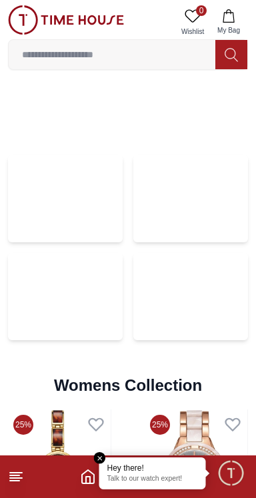
scroll to position [2559, 0]
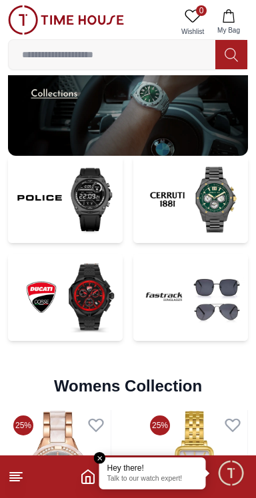
click at [47, 202] on img at bounding box center [65, 199] width 115 height 87
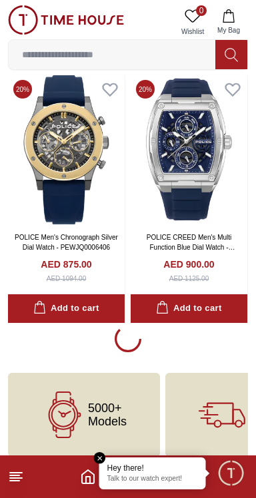
scroll to position [2656, 0]
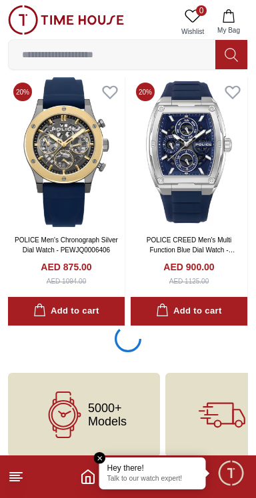
scroll to position [2659, 0]
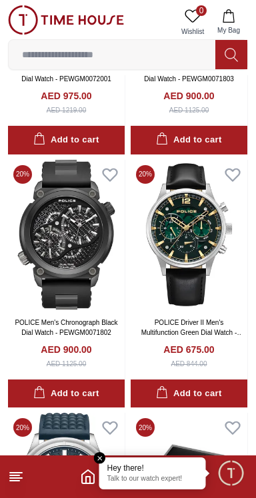
scroll to position [4350, 0]
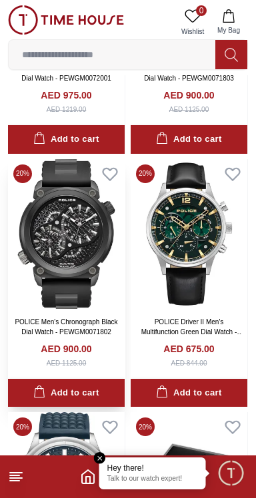
click at [60, 220] on img at bounding box center [66, 234] width 117 height 150
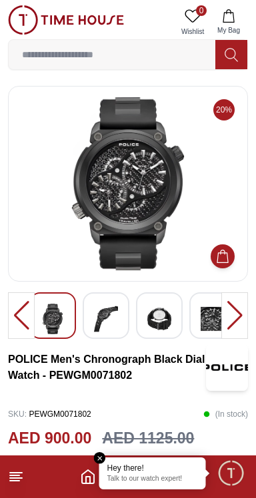
click at [26, 311] on div at bounding box center [21, 315] width 27 height 47
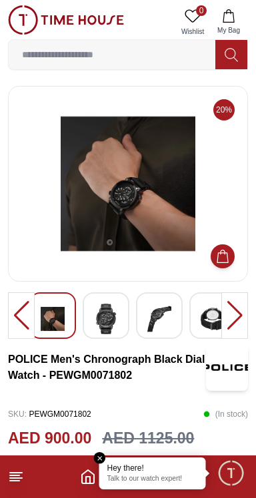
click at [33, 308] on div at bounding box center [21, 315] width 27 height 47
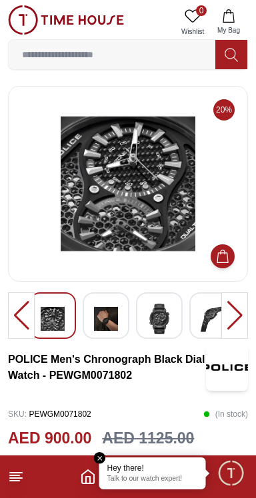
click at [38, 310] on div at bounding box center [52, 315] width 47 height 47
click at [24, 306] on div at bounding box center [21, 315] width 27 height 47
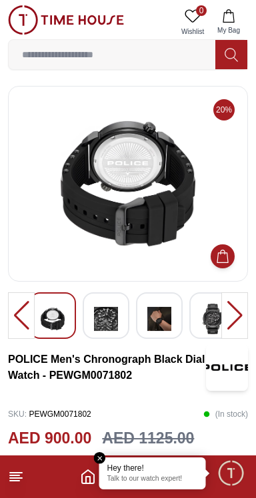
click at [33, 312] on div at bounding box center [21, 315] width 27 height 47
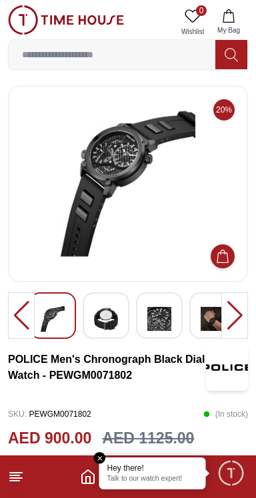
click at [37, 312] on div at bounding box center [52, 315] width 47 height 47
click at [23, 313] on div at bounding box center [21, 315] width 27 height 47
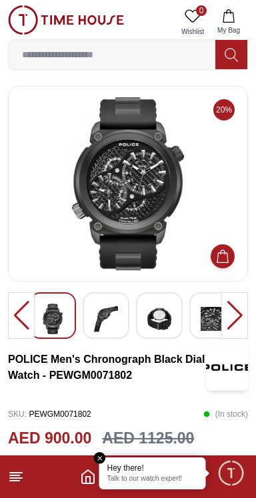
click at [25, 310] on div at bounding box center [21, 315] width 27 height 47
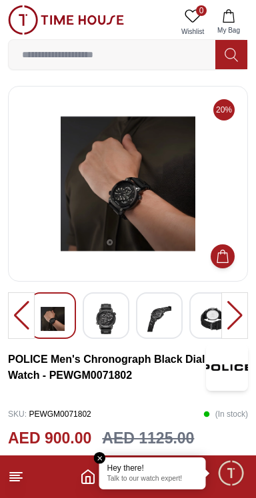
click at [26, 308] on div at bounding box center [21, 315] width 27 height 47
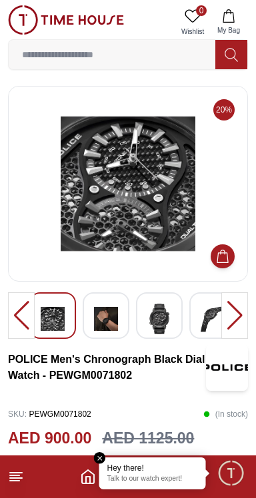
click at [27, 304] on div at bounding box center [21, 315] width 27 height 47
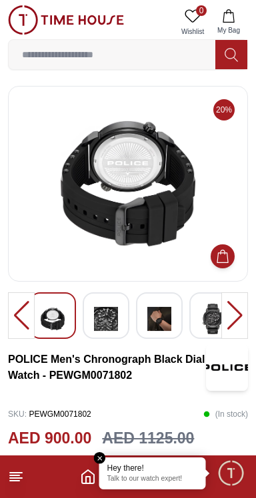
click at [32, 313] on div at bounding box center [21, 315] width 27 height 47
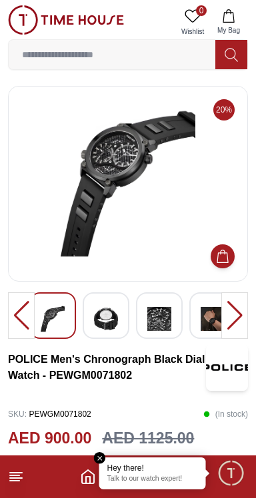
click at [30, 307] on div at bounding box center [21, 315] width 27 height 47
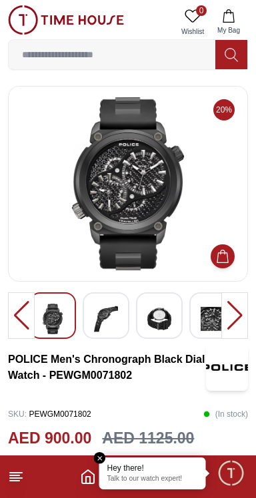
click at [33, 302] on div at bounding box center [21, 315] width 27 height 47
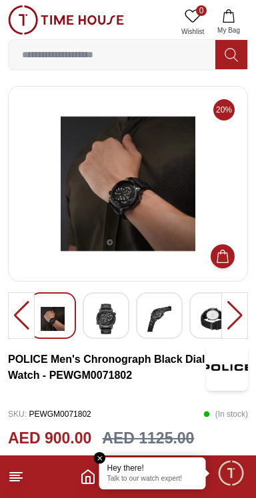
click at [37, 301] on div at bounding box center [52, 315] width 47 height 47
click at [35, 312] on div at bounding box center [52, 315] width 47 height 47
click at [31, 313] on div at bounding box center [21, 315] width 27 height 47
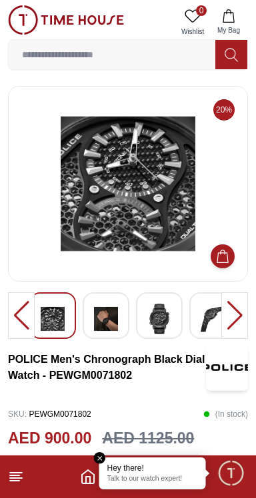
click at [32, 308] on div at bounding box center [21, 315] width 27 height 47
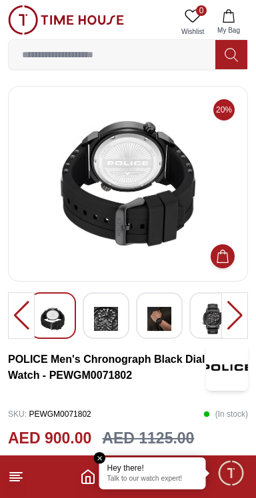
click at [35, 310] on div at bounding box center [52, 315] width 47 height 47
click at [36, 312] on div at bounding box center [52, 315] width 47 height 47
click at [25, 306] on div at bounding box center [21, 315] width 27 height 47
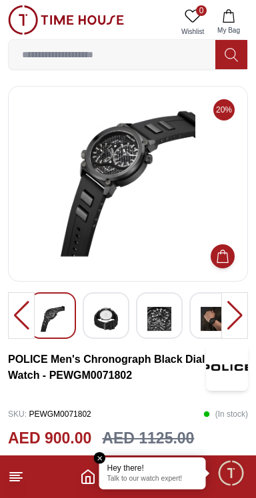
click at [27, 303] on div at bounding box center [21, 315] width 27 height 47
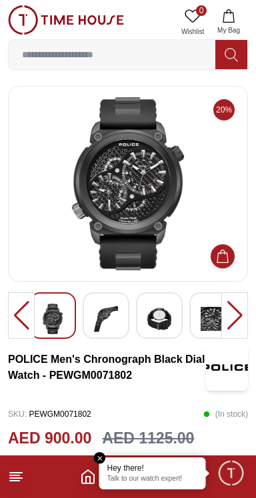
click at [27, 308] on div at bounding box center [21, 315] width 27 height 47
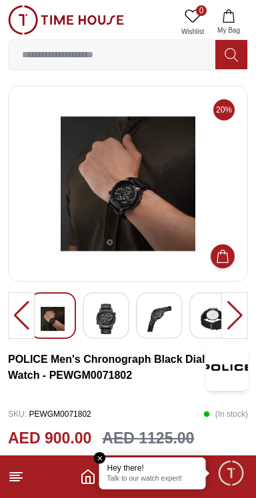
click at [33, 304] on div at bounding box center [21, 315] width 27 height 47
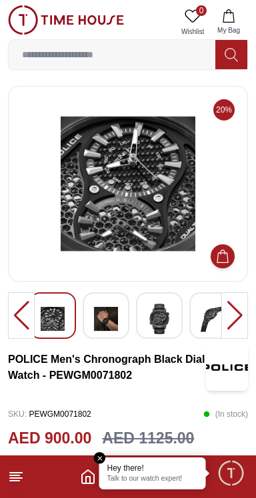
click at [34, 300] on div at bounding box center [21, 315] width 27 height 47
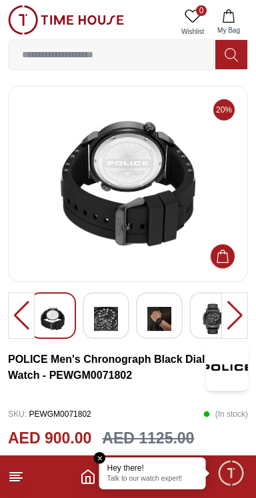
click at [33, 302] on div at bounding box center [21, 315] width 27 height 47
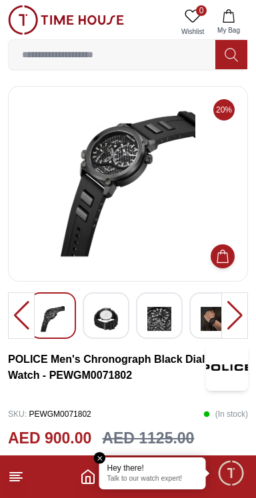
click at [34, 296] on div at bounding box center [21, 315] width 27 height 47
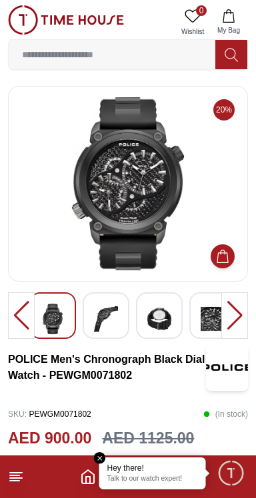
click at [32, 306] on div at bounding box center [21, 315] width 27 height 47
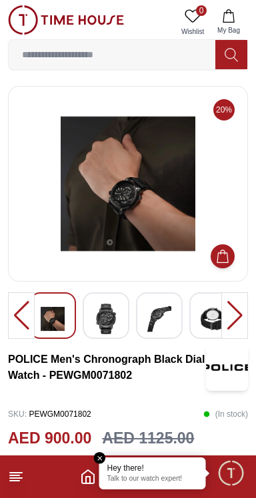
click at [32, 302] on div at bounding box center [21, 315] width 27 height 47
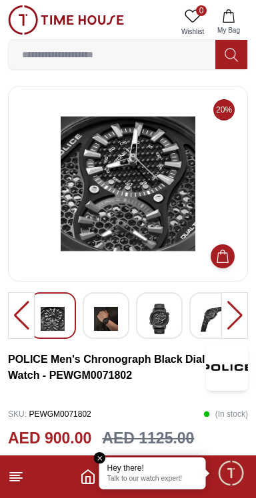
click at [34, 308] on div at bounding box center [21, 315] width 27 height 47
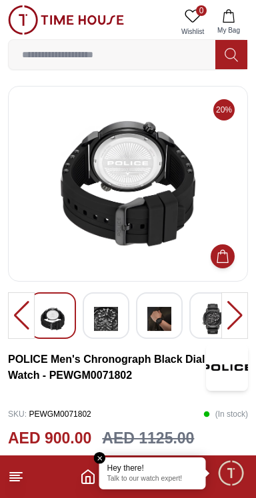
click at [33, 304] on div at bounding box center [21, 315] width 27 height 47
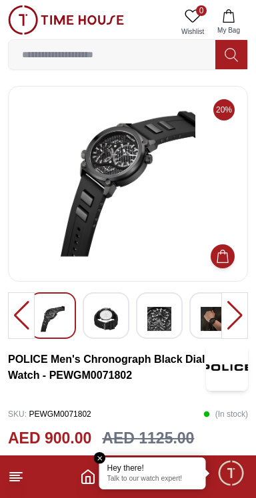
click at [32, 302] on div at bounding box center [21, 315] width 27 height 47
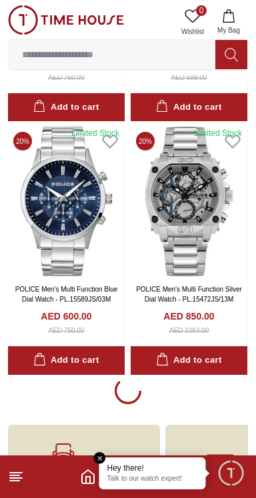
scroll to position [7668, 0]
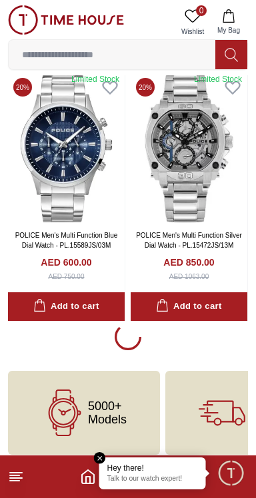
scroll to position [7725, 0]
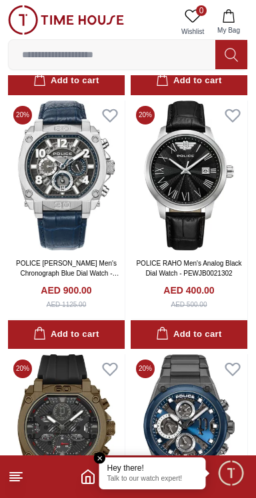
scroll to position [9230, 0]
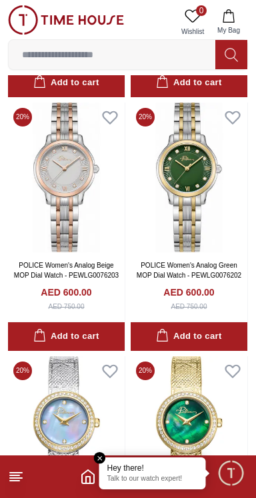
scroll to position [602, 0]
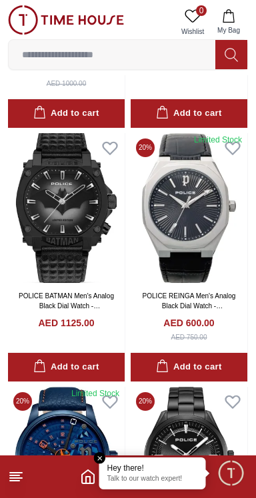
scroll to position [11854, 0]
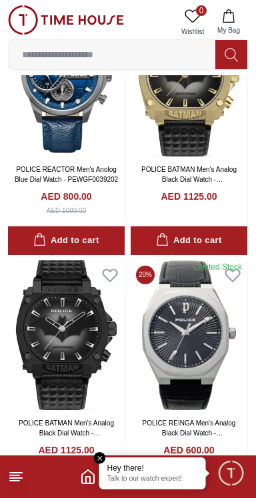
scroll to position [12748, 0]
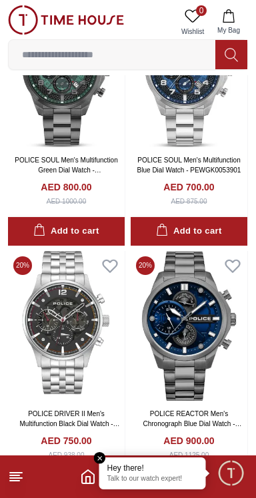
scroll to position [10044, 0]
